Goal: Navigation & Orientation: Find specific page/section

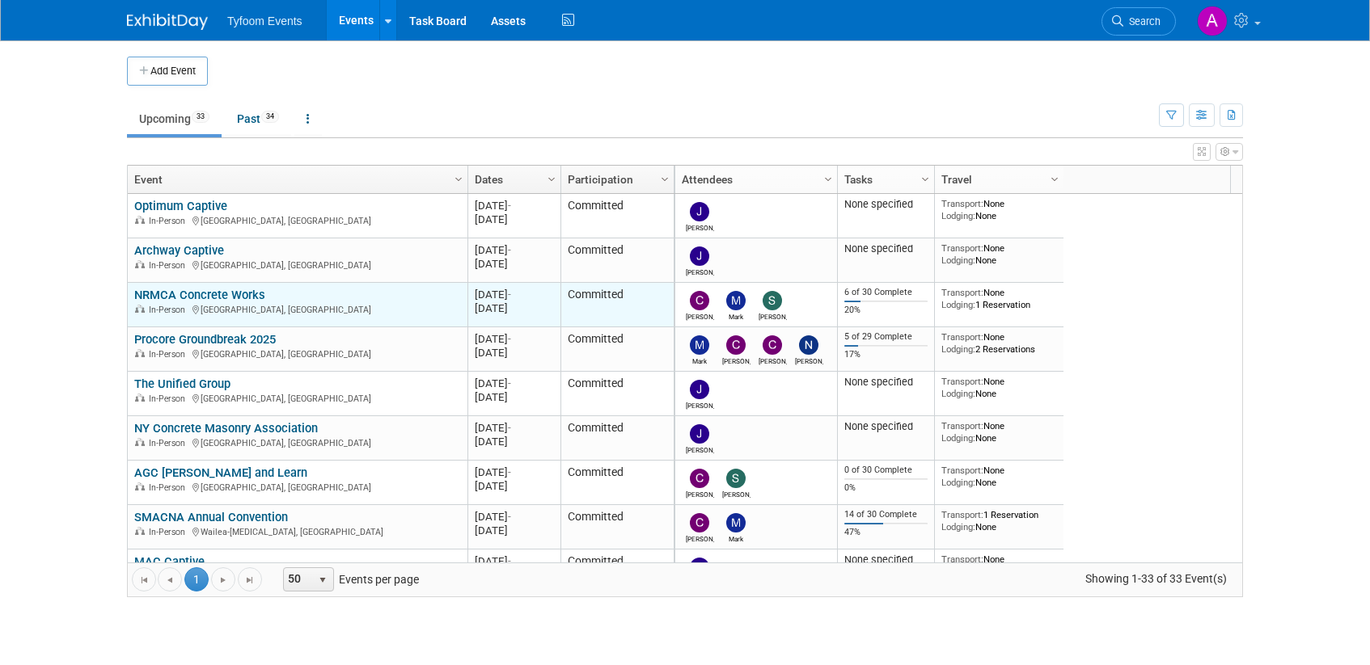
click at [198, 295] on link "NRMCA Concrete Works" at bounding box center [199, 295] width 131 height 15
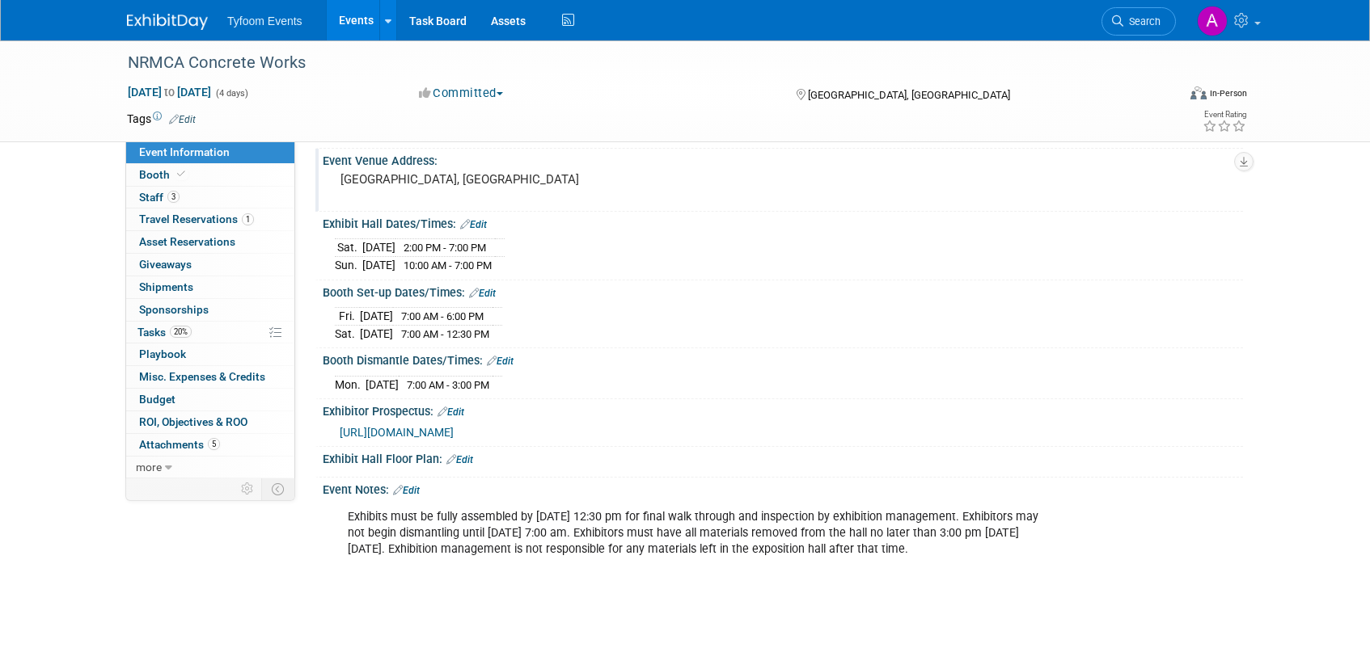
scroll to position [121, 0]
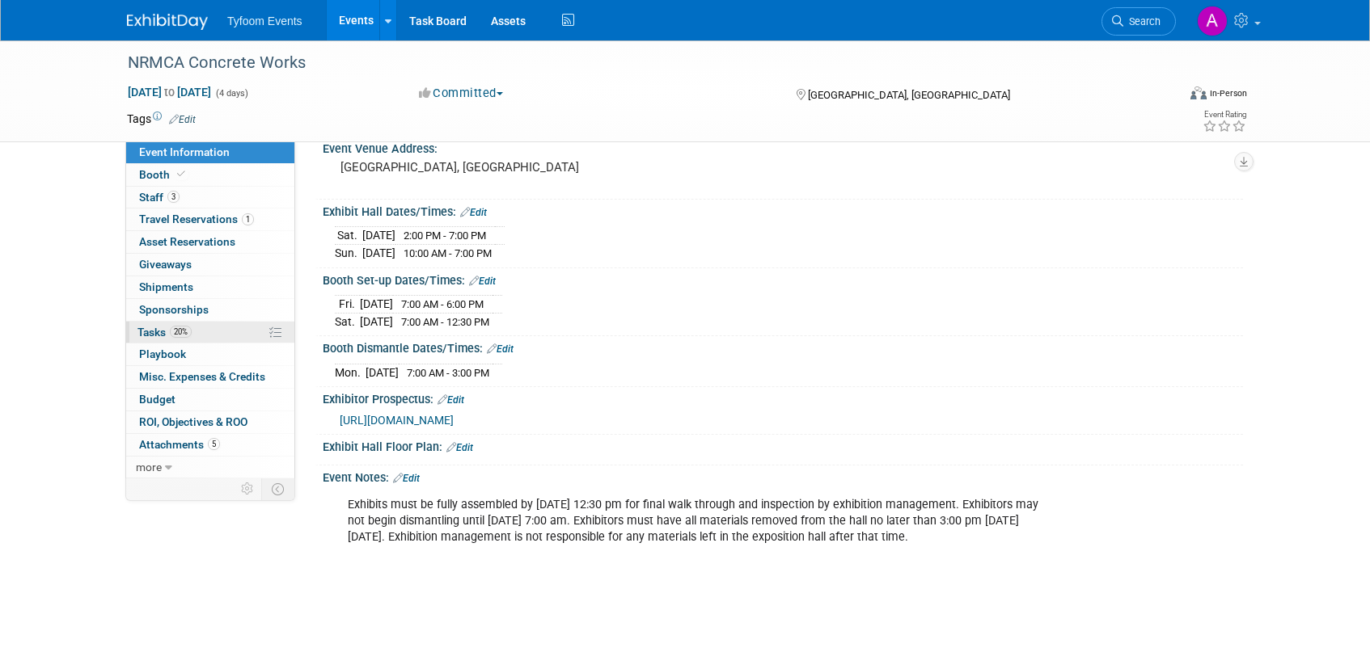
click at [163, 329] on span "Tasks 20%" at bounding box center [164, 332] width 54 height 13
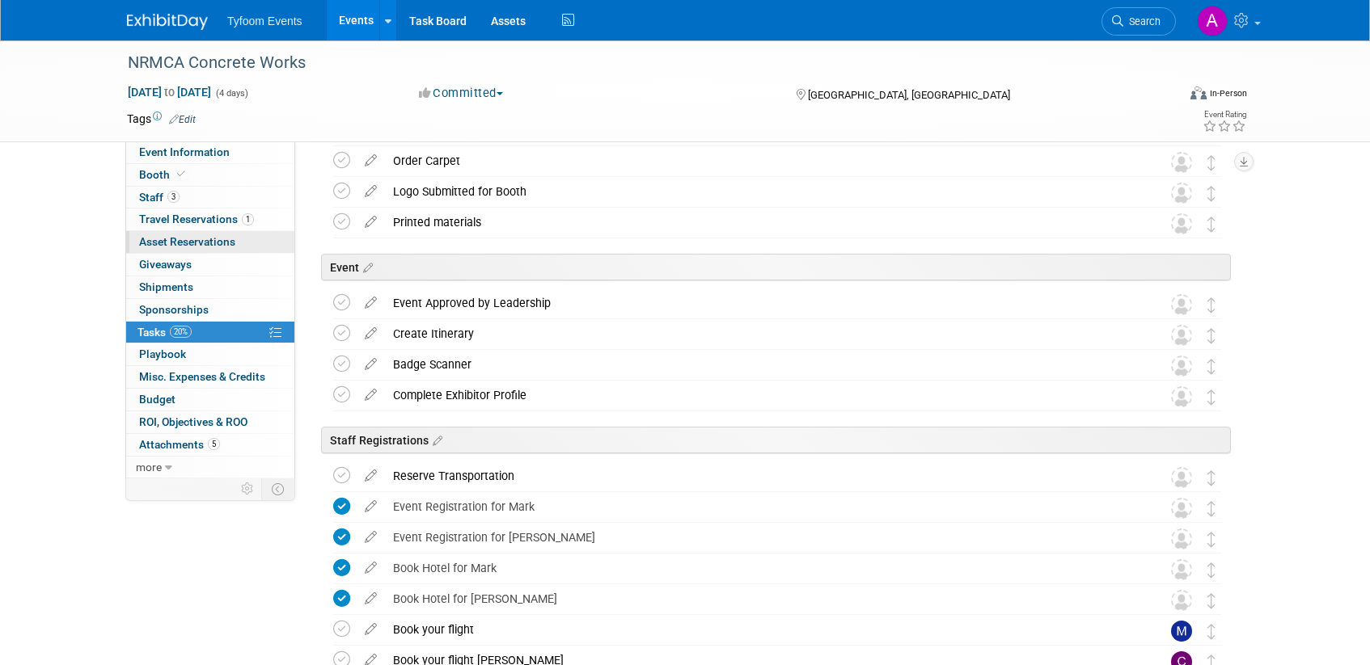
scroll to position [0, 0]
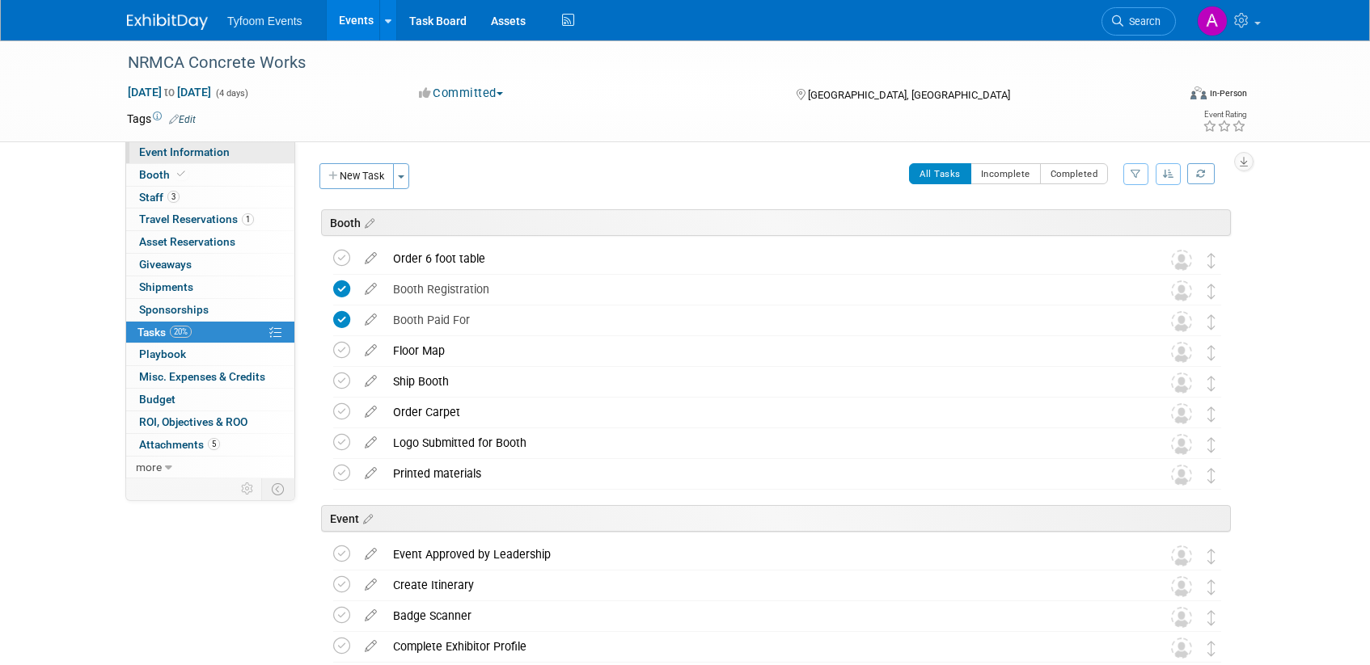
click at [184, 150] on span "Event Information" at bounding box center [184, 152] width 91 height 13
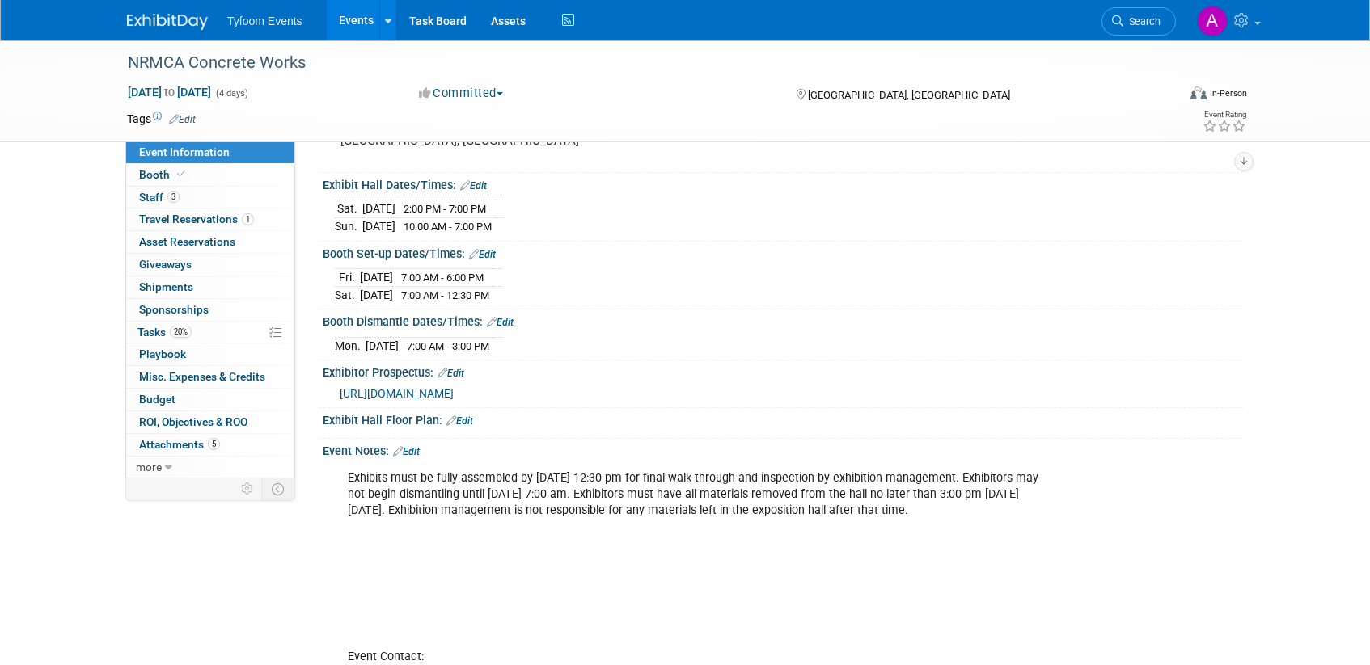
scroll to position [142, 0]
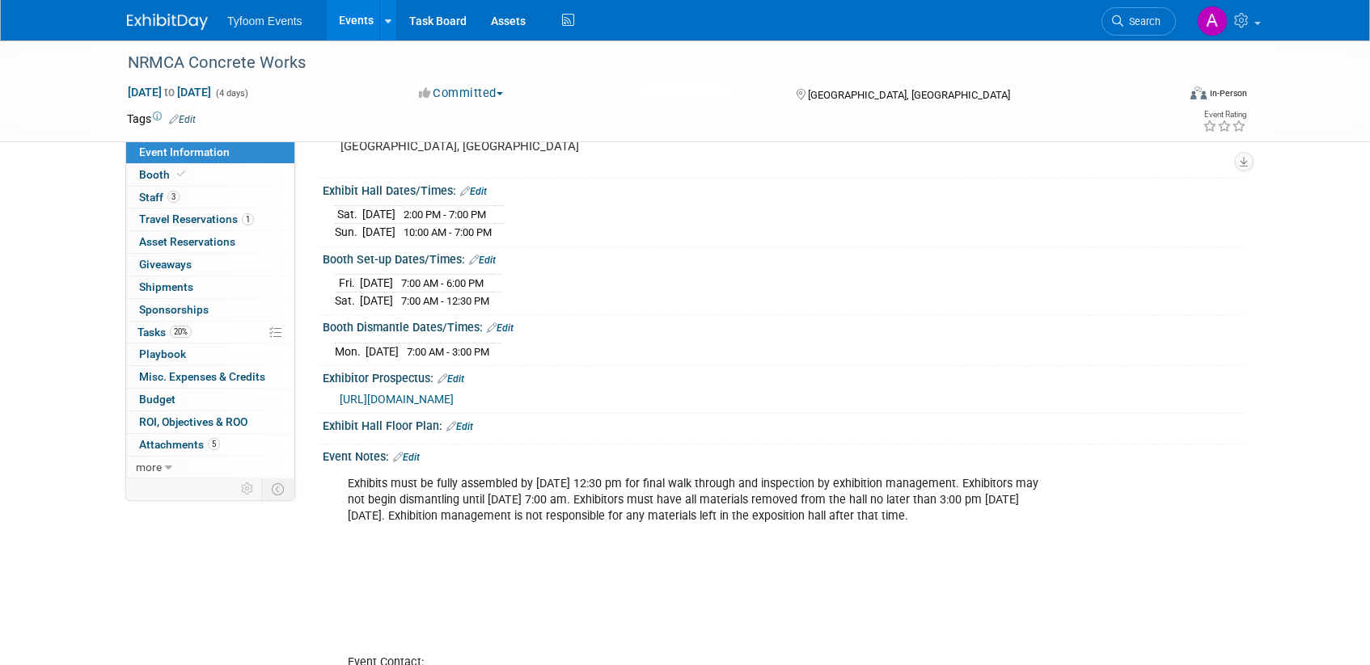
click at [454, 398] on span "https://web.cvent.com/event/41b94c50-659e-4d73-ae0d-d6666515bb91/websitePage:2a…" at bounding box center [397, 399] width 114 height 13
click at [357, 22] on link "Events" at bounding box center [356, 20] width 59 height 40
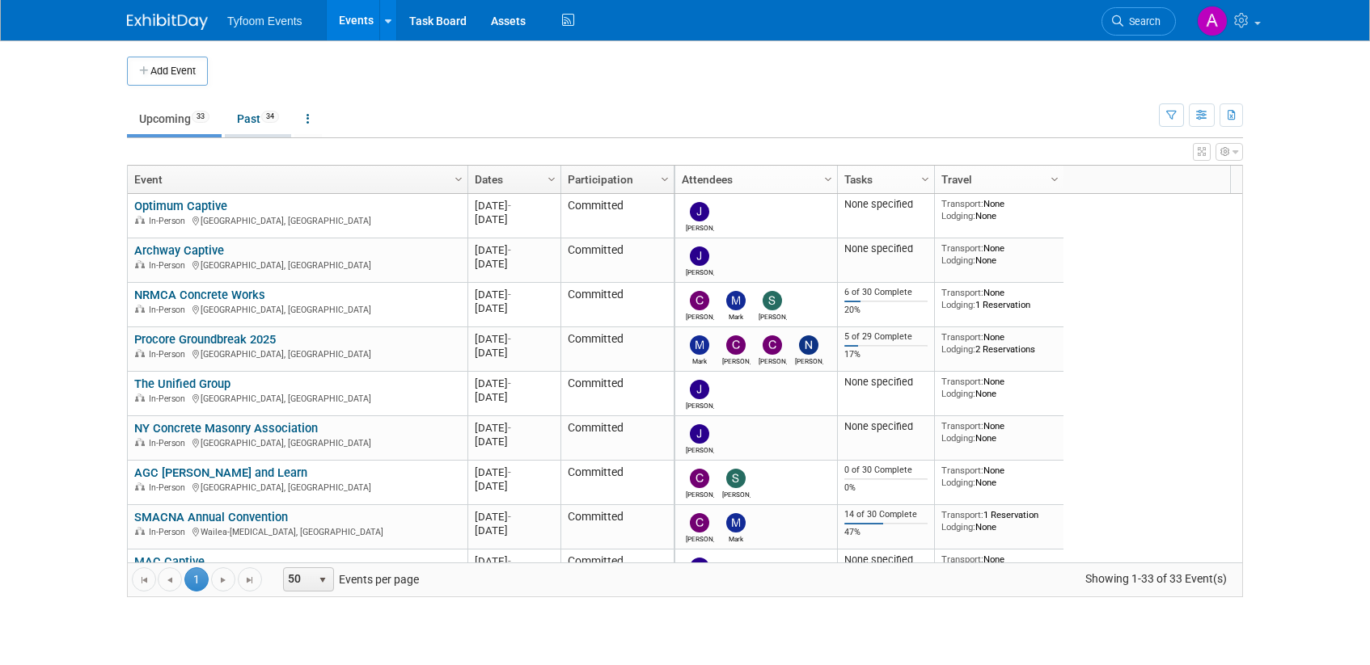
click at [248, 120] on link "Past 34" at bounding box center [258, 118] width 66 height 31
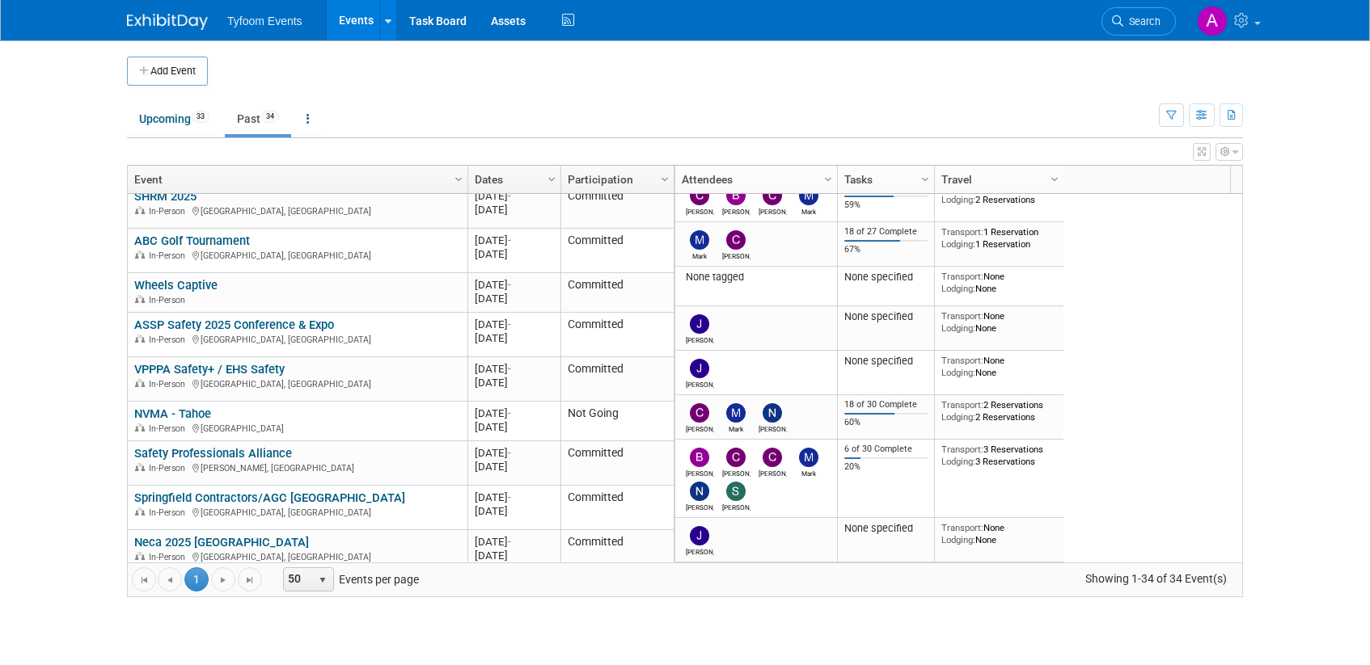
scroll to position [1202, 0]
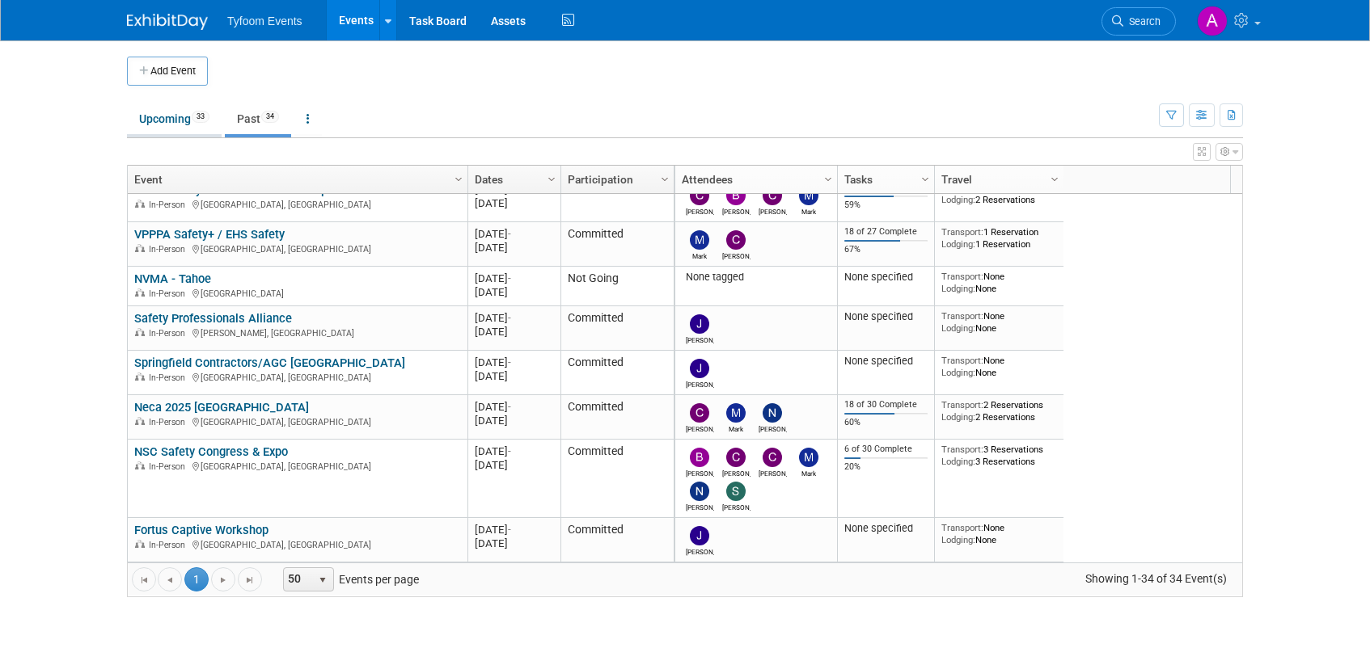
click at [167, 118] on link "Upcoming 33" at bounding box center [174, 118] width 95 height 31
